Goal: Task Accomplishment & Management: Manage account settings

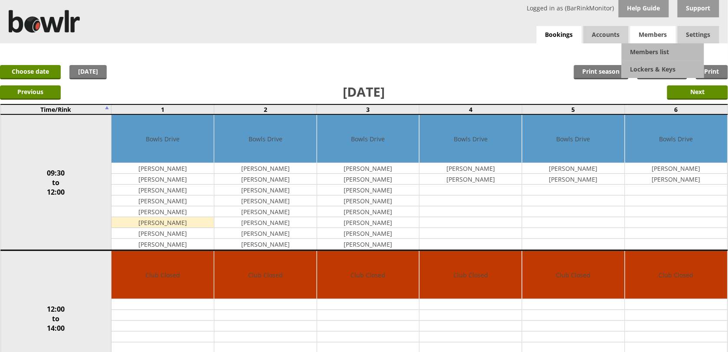
click at [645, 39] on span "Members" at bounding box center [653, 34] width 46 height 17
click at [642, 47] on link "Members list" at bounding box center [662, 51] width 82 height 17
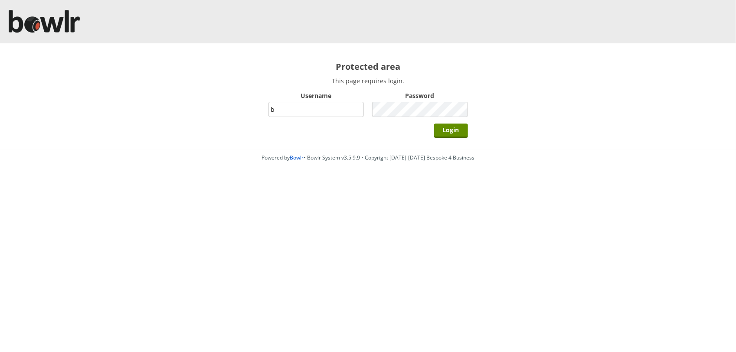
type input "BarRinkMonitor"
click at [434, 124] on input "Login" at bounding box center [451, 131] width 34 height 14
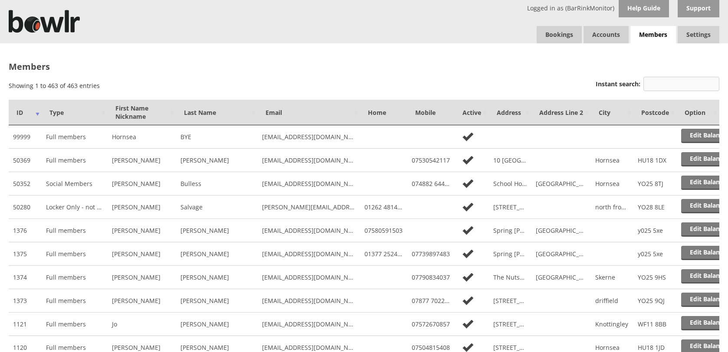
click at [666, 82] on input "Instant search:" at bounding box center [681, 84] width 76 height 14
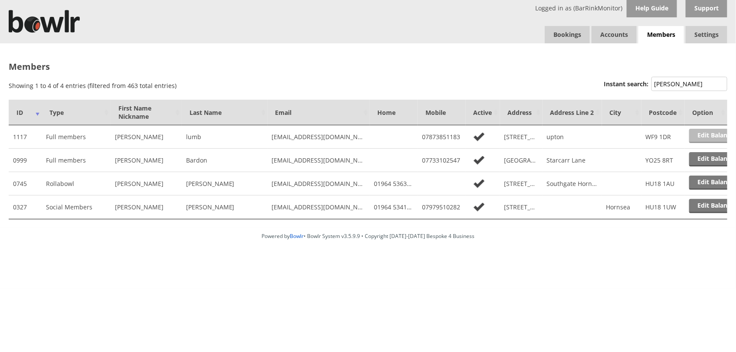
type input "keith"
click at [710, 129] on link "Edit Balance" at bounding box center [716, 136] width 54 height 14
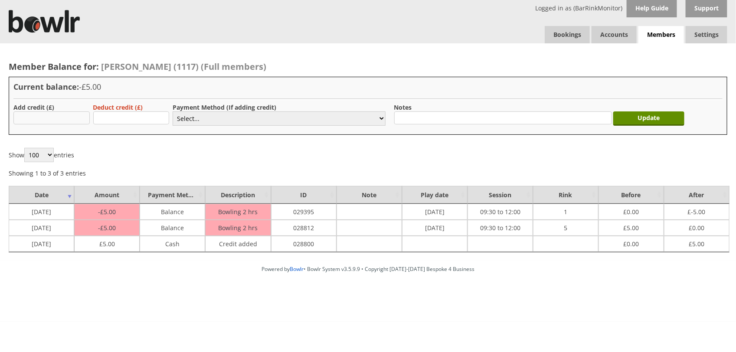
click at [68, 118] on input "text" at bounding box center [51, 117] width 76 height 13
type input "5.00"
click at [189, 114] on select "Select... Cash Card Cheque Bank Transfer Other Member Card Gift Voucher Balance" at bounding box center [279, 118] width 213 height 14
select select "1"
click at [173, 111] on select "Select... Cash Card Cheque Bank Transfer Other Member Card Gift Voucher Balance" at bounding box center [279, 118] width 213 height 14
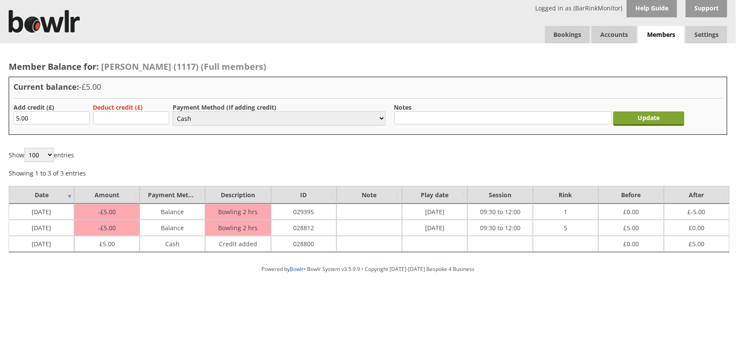
click at [654, 121] on input "Update" at bounding box center [648, 118] width 71 height 14
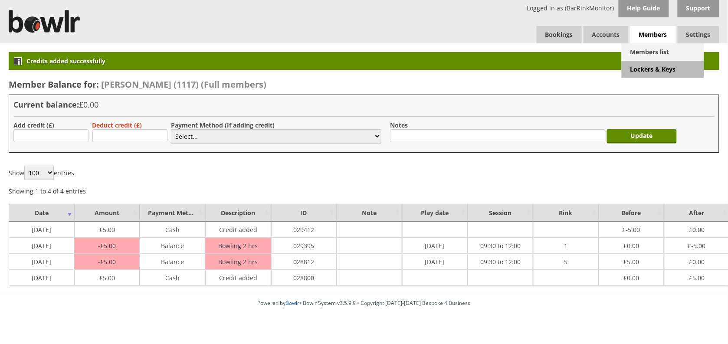
click at [648, 50] on link "Members list" at bounding box center [662, 51] width 82 height 17
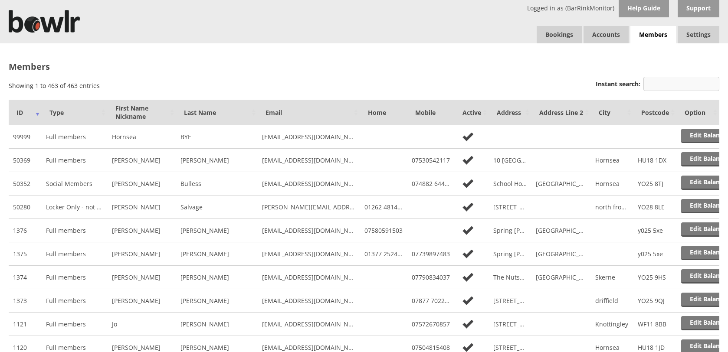
click at [690, 85] on input "Instant search:" at bounding box center [681, 84] width 76 height 14
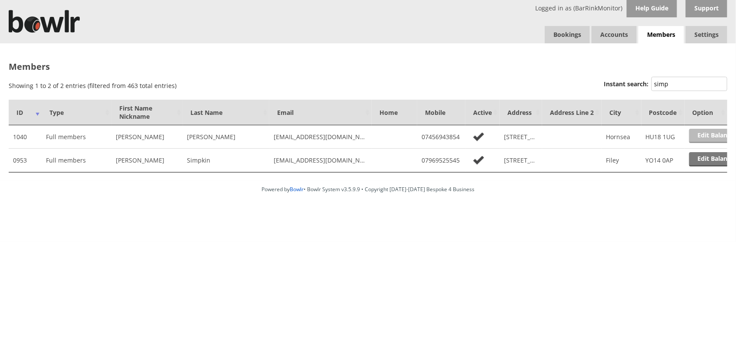
type input "simp"
click at [718, 140] on link "Edit Balance" at bounding box center [716, 136] width 54 height 14
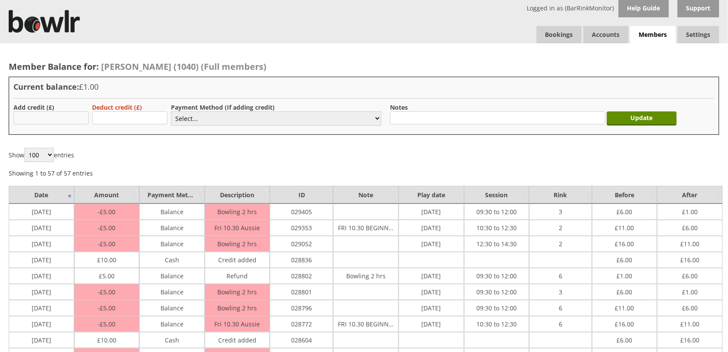
click at [72, 111] on input "text" at bounding box center [50, 117] width 75 height 13
type input "20.00"
click at [215, 119] on select "Select... Cash Card Cheque Bank Transfer Other Member Card Gift Voucher Balance" at bounding box center [276, 118] width 210 height 14
select select "1"
click at [171, 111] on select "Select... Cash Card Cheque Bank Transfer Other Member Card Gift Voucher Balance" at bounding box center [276, 118] width 210 height 14
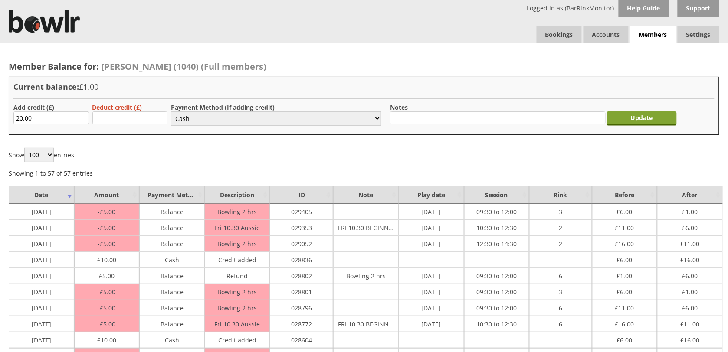
click at [632, 114] on input "Update" at bounding box center [642, 118] width 70 height 14
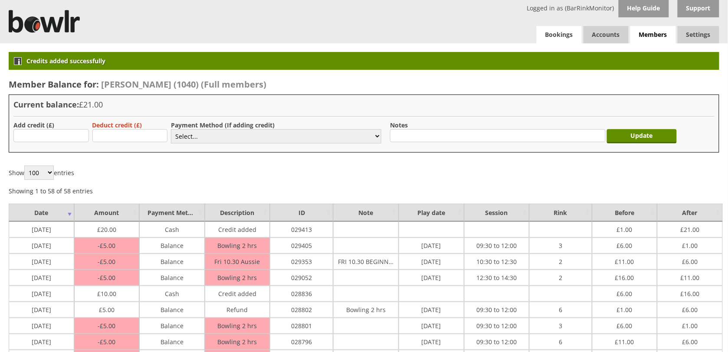
click at [556, 33] on link "Bookings" at bounding box center [558, 34] width 45 height 17
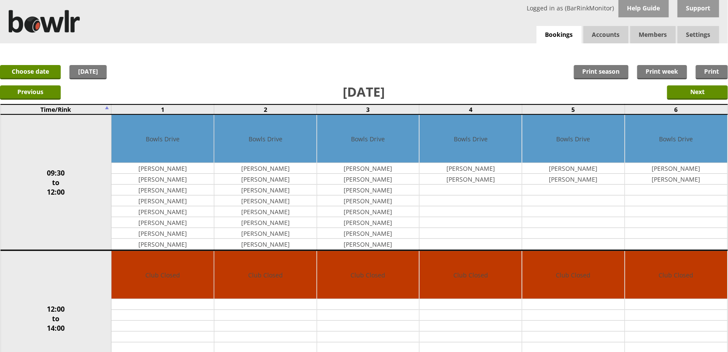
click at [412, 44] on div "x Move Booking Move to other date: [DATE] 09:30 to 12:00 12:00 to 14:00 14:00 t…" at bounding box center [364, 51] width 728 height 17
